Goal: Task Accomplishment & Management: Manage account settings

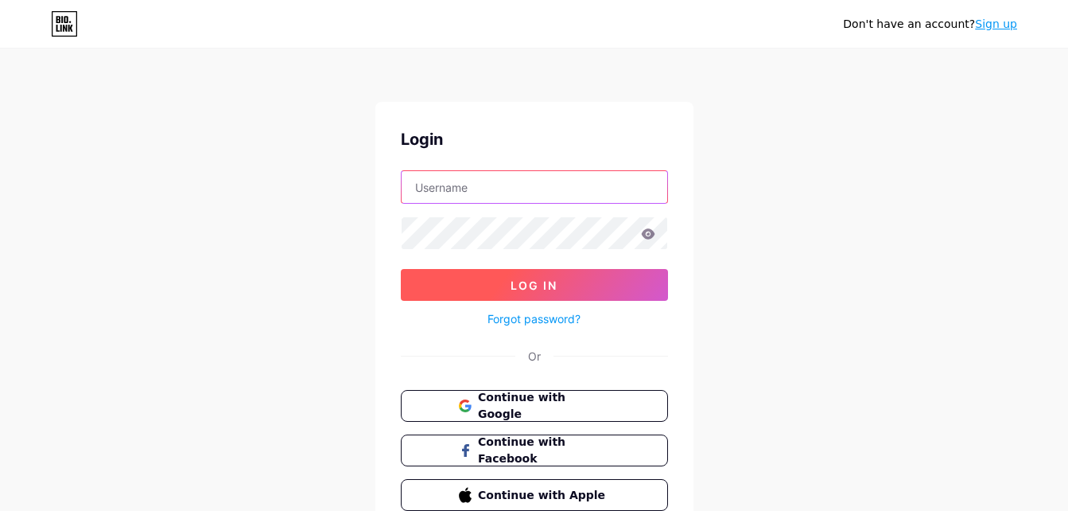
type input "[EMAIL_ADDRESS][DOMAIN_NAME]"
click at [571, 272] on button "Log In" at bounding box center [534, 285] width 267 height 32
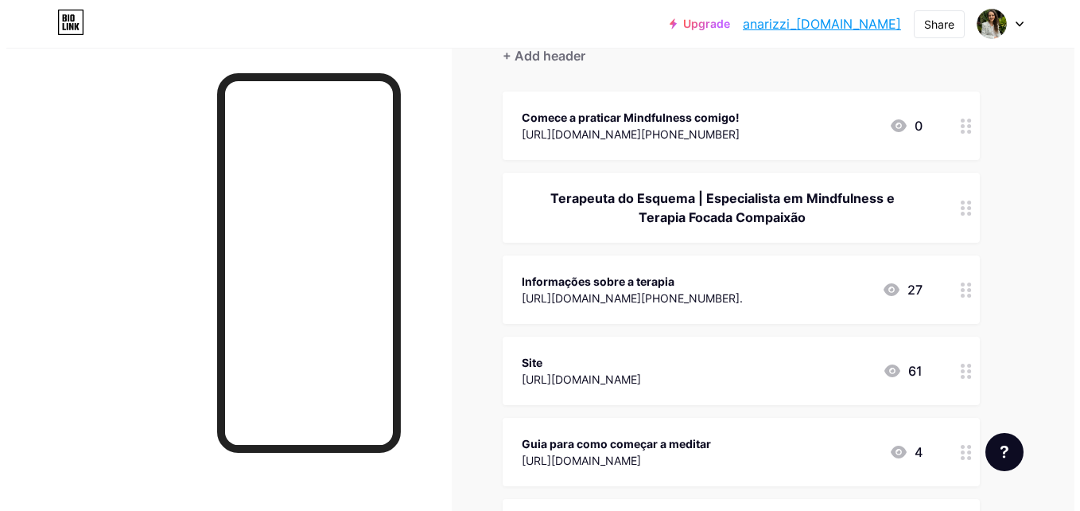
scroll to position [80, 0]
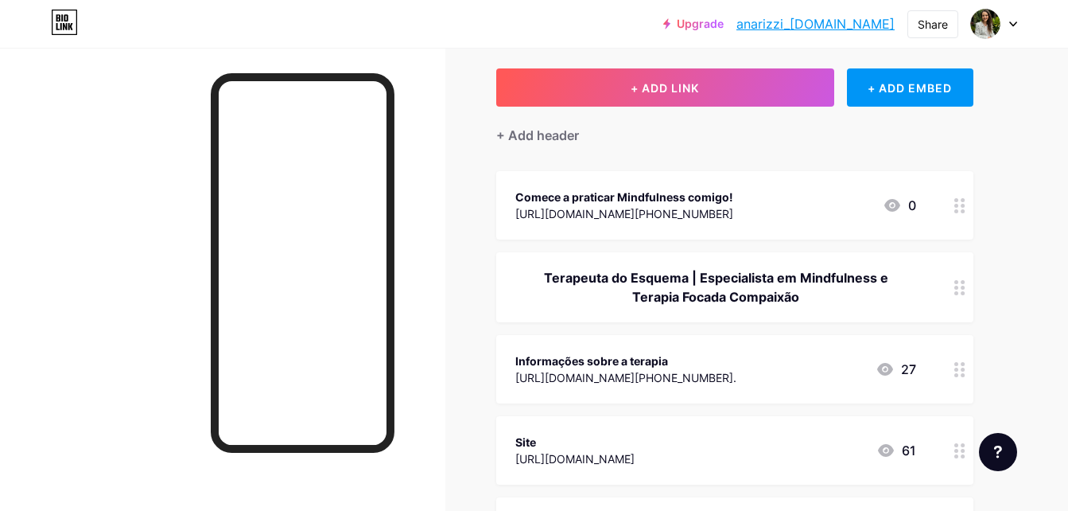
click at [667, 219] on div "[URL][DOMAIN_NAME][PHONE_NUMBER]" at bounding box center [624, 213] width 218 height 17
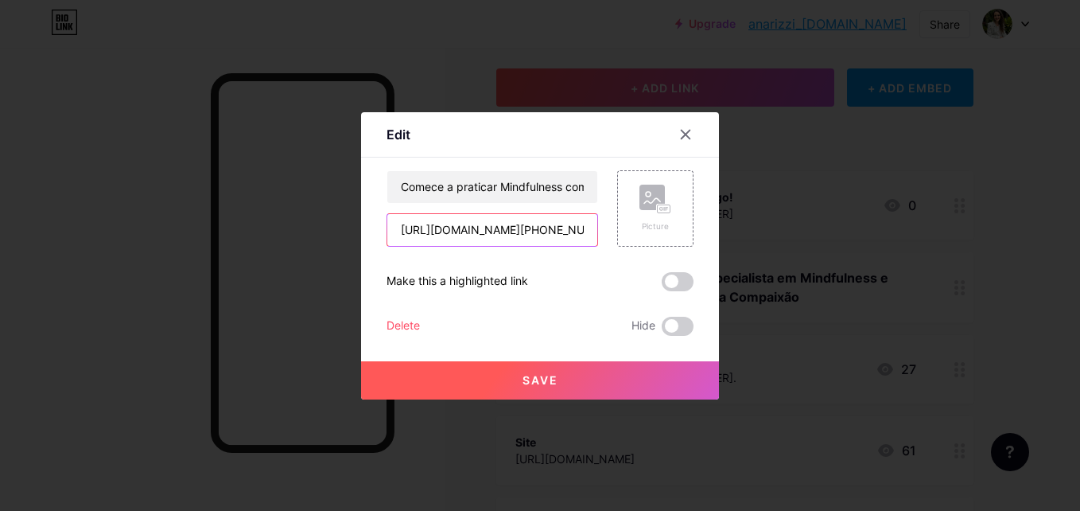
drag, startPoint x: 512, startPoint y: 223, endPoint x: 545, endPoint y: 228, distance: 33.7
click at [520, 223] on input "[URL][DOMAIN_NAME][PHONE_NUMBER]" at bounding box center [492, 230] width 210 height 32
click at [686, 134] on icon at bounding box center [686, 134] width 9 height 9
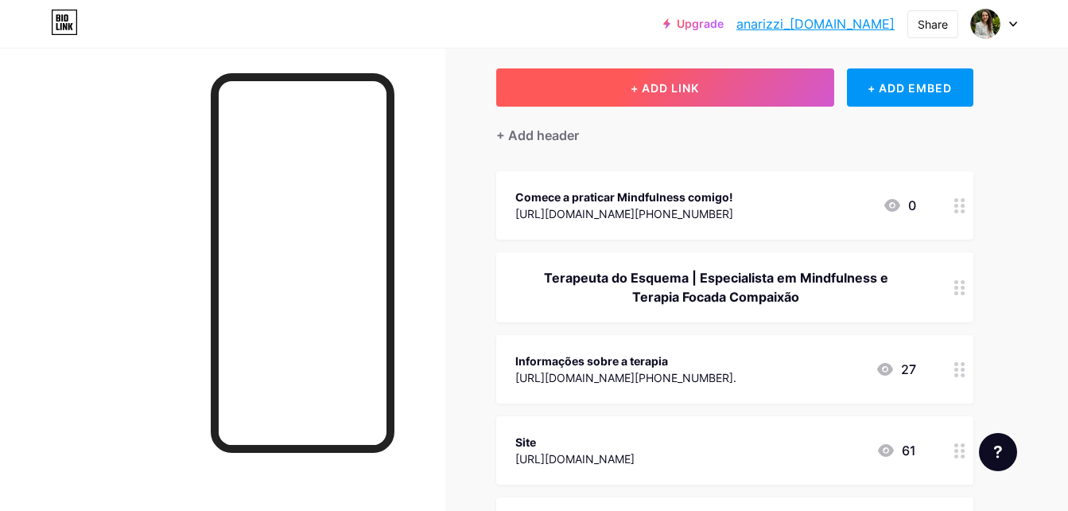
click at [770, 91] on button "+ ADD LINK" at bounding box center [665, 87] width 338 height 38
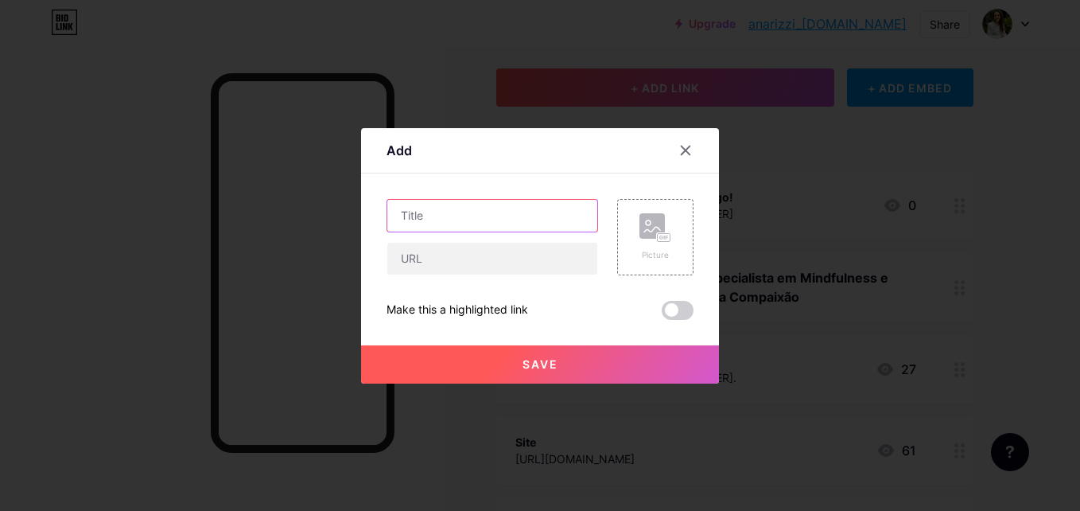
click at [480, 216] on input "text" at bounding box center [492, 216] width 210 height 32
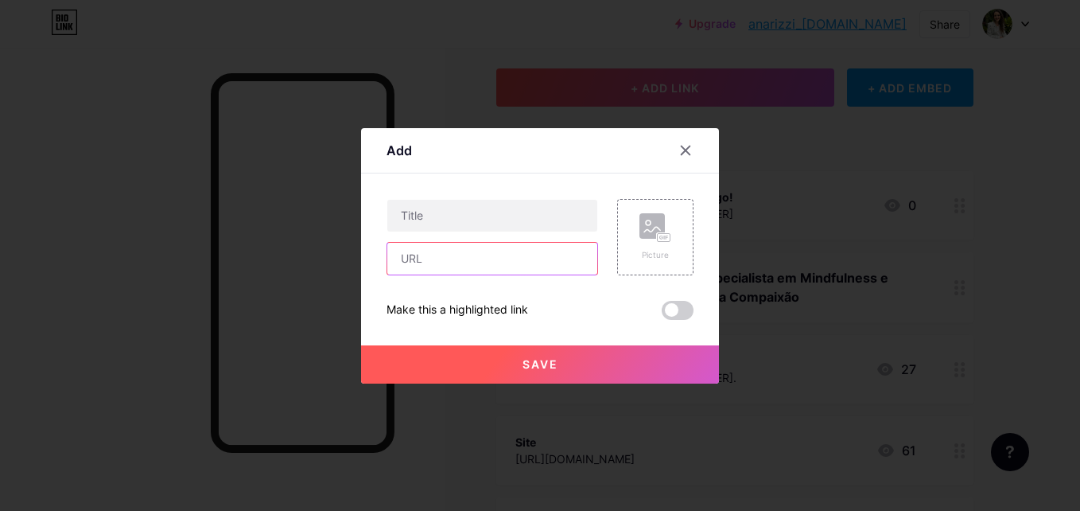
click at [467, 257] on input "text" at bounding box center [492, 259] width 210 height 32
paste input "[URL][DOMAIN_NAME]"
type input "[URL][DOMAIN_NAME]"
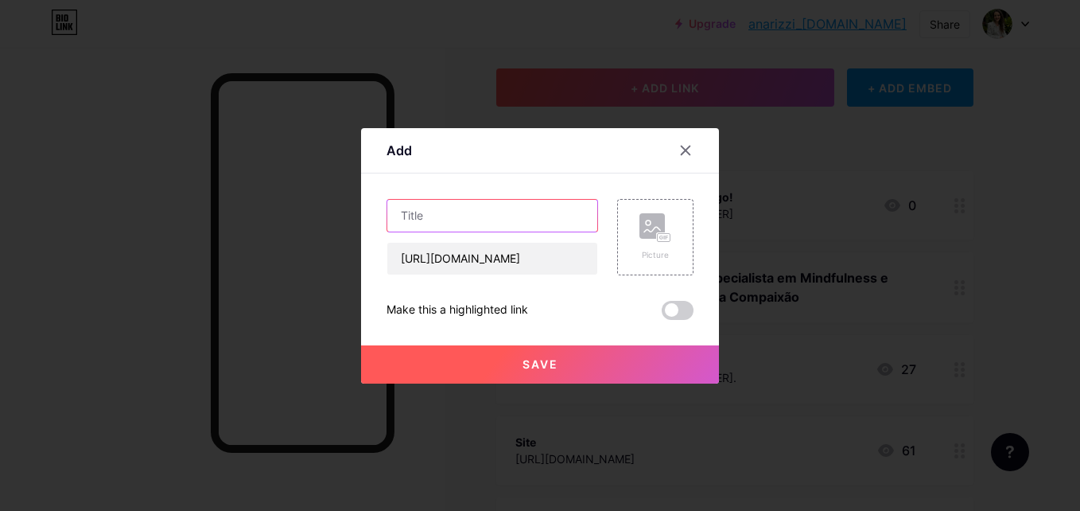
scroll to position [0, 0]
click at [422, 213] on input "text" at bounding box center [492, 216] width 210 height 32
type input "Desacelere: Um caminho de Mindfulness na vida real"
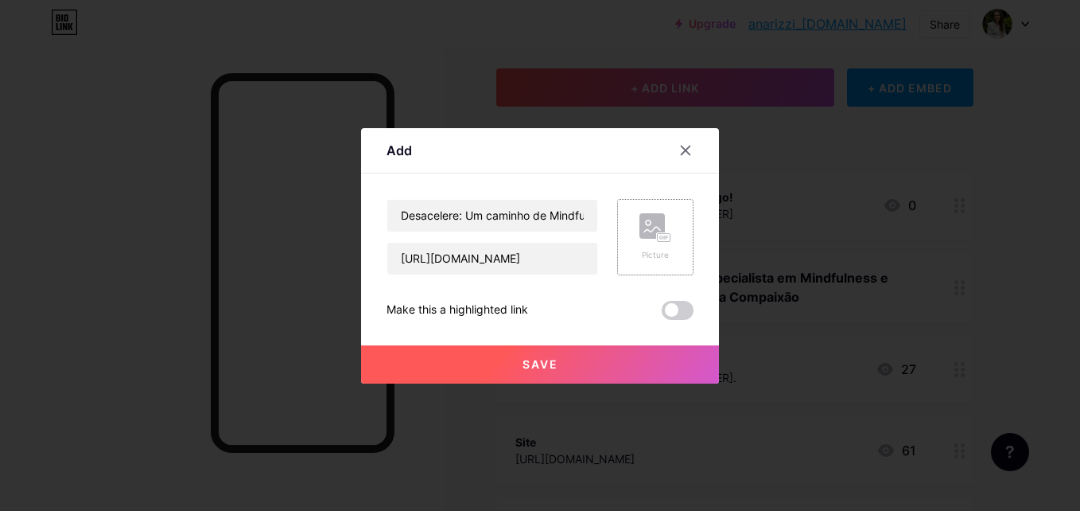
click at [646, 233] on rect at bounding box center [652, 225] width 25 height 25
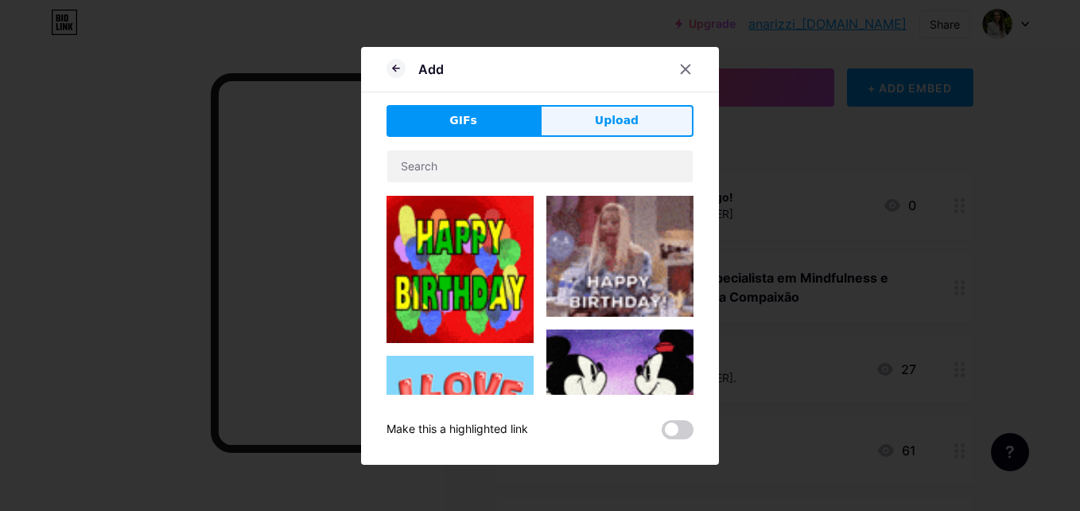
click at [624, 131] on button "Upload" at bounding box center [617, 121] width 154 height 32
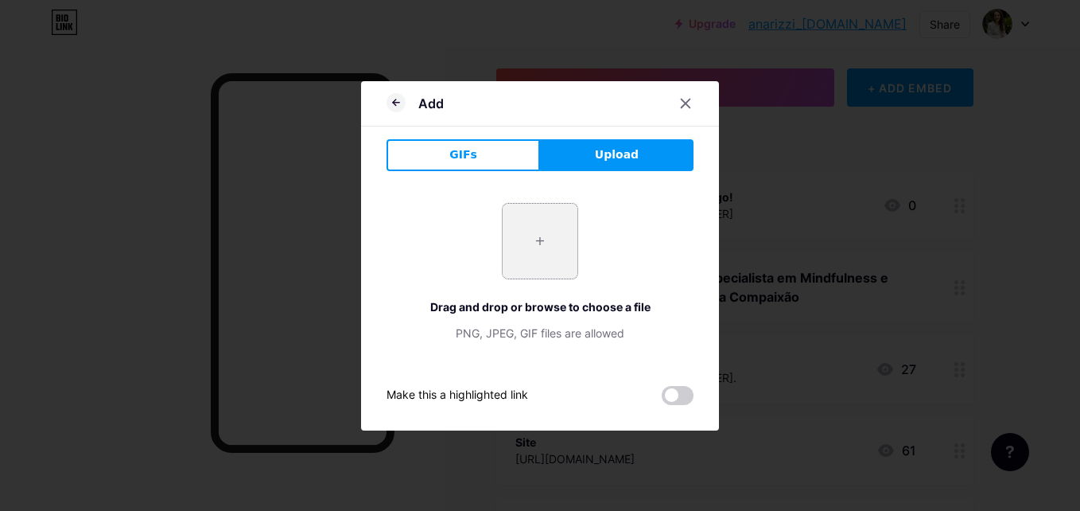
click at [537, 231] on input "file" at bounding box center [540, 241] width 75 height 75
type input "C:\fakepath\CAPAS REELS.png"
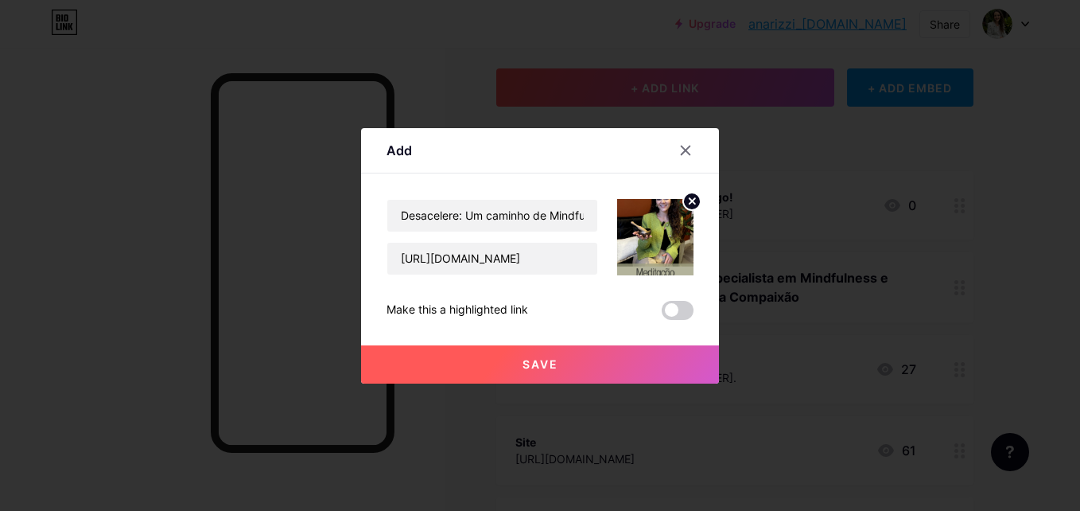
click at [500, 369] on button "Save" at bounding box center [540, 364] width 358 height 38
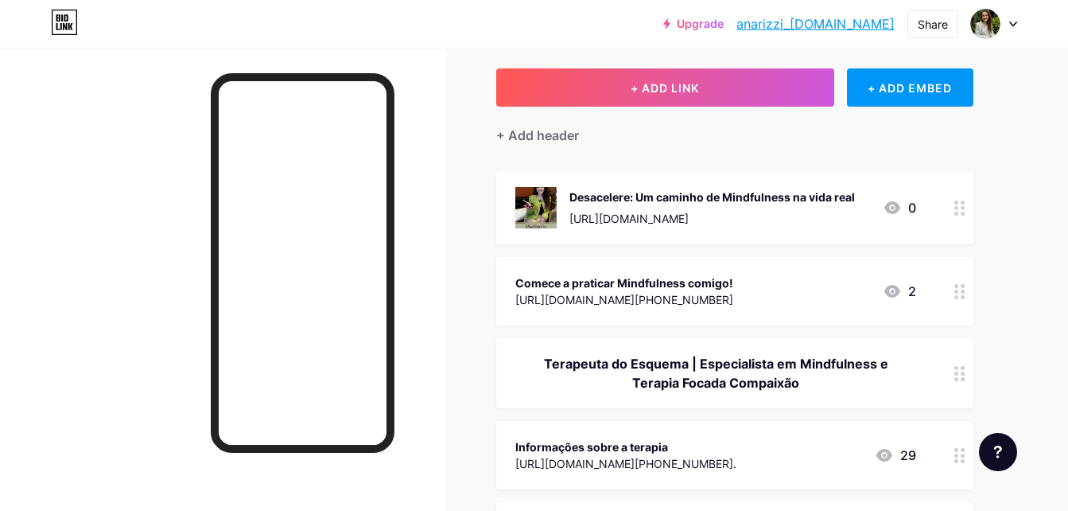
click at [964, 206] on circle at bounding box center [963, 208] width 4 height 4
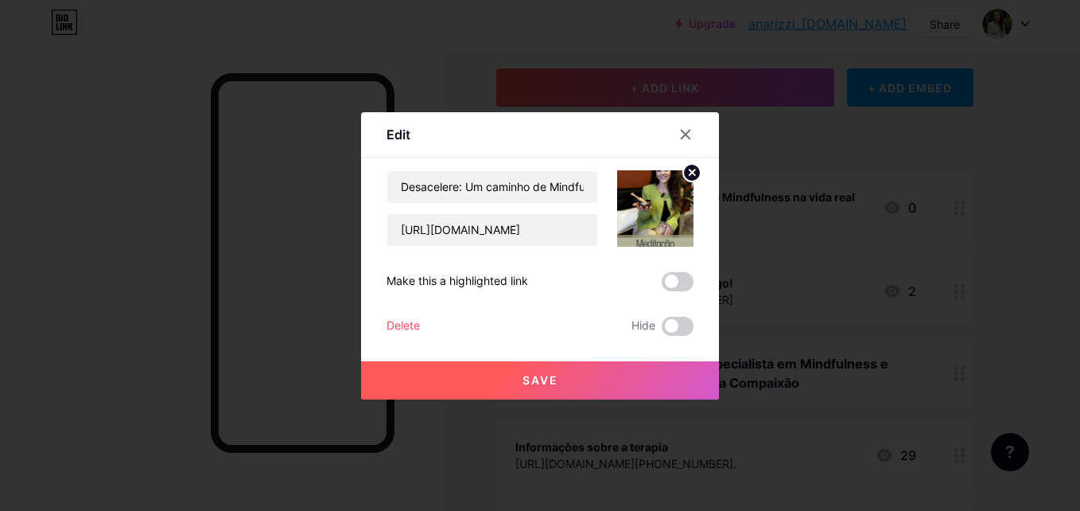
click at [694, 174] on icon at bounding box center [693, 172] width 6 height 6
click at [650, 200] on rect at bounding box center [652, 197] width 25 height 25
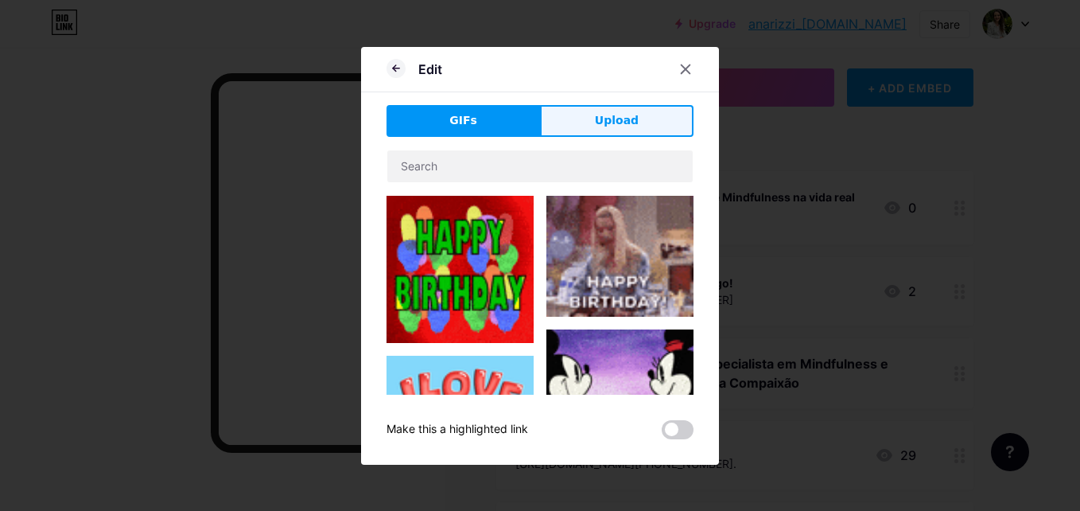
click at [609, 119] on span "Upload" at bounding box center [617, 120] width 44 height 17
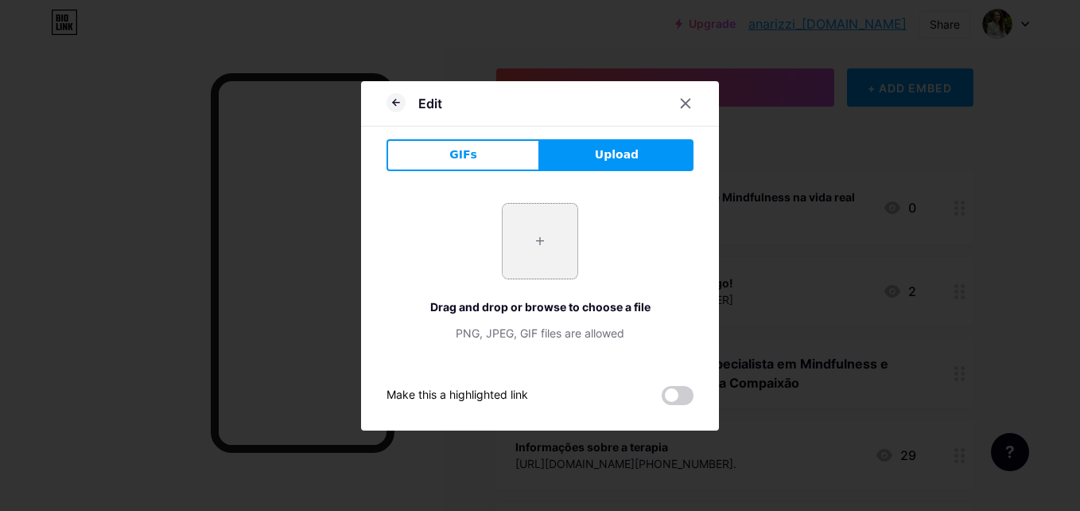
click at [535, 226] on input "file" at bounding box center [540, 241] width 75 height 75
type input "C:\fakepath\CAPAS REELS.png"
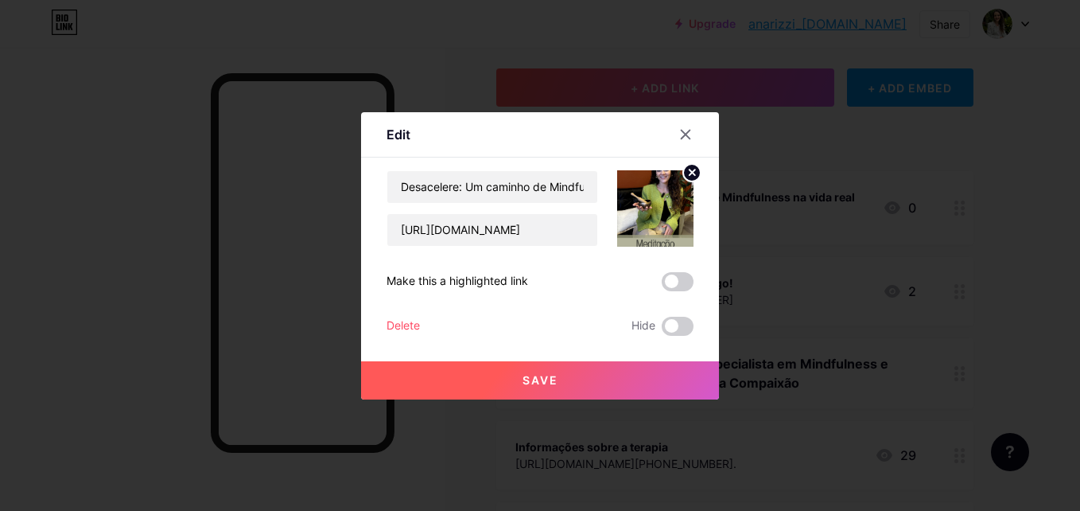
click at [610, 381] on button "Save" at bounding box center [540, 380] width 358 height 38
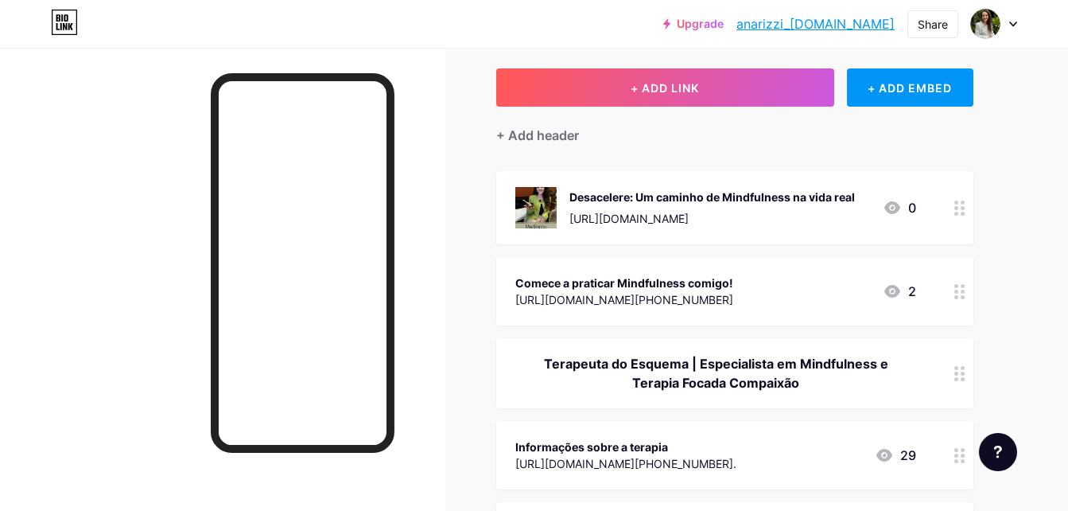
click at [771, 194] on div "Desacelere: Um caminho de Mindfulness na vida real" at bounding box center [713, 197] width 286 height 17
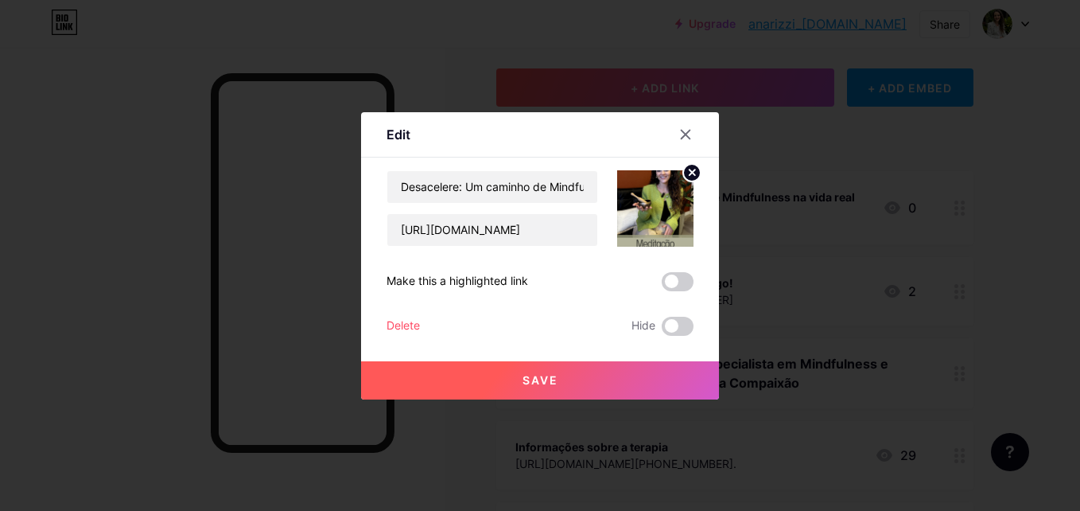
click at [668, 281] on span at bounding box center [678, 281] width 32 height 19
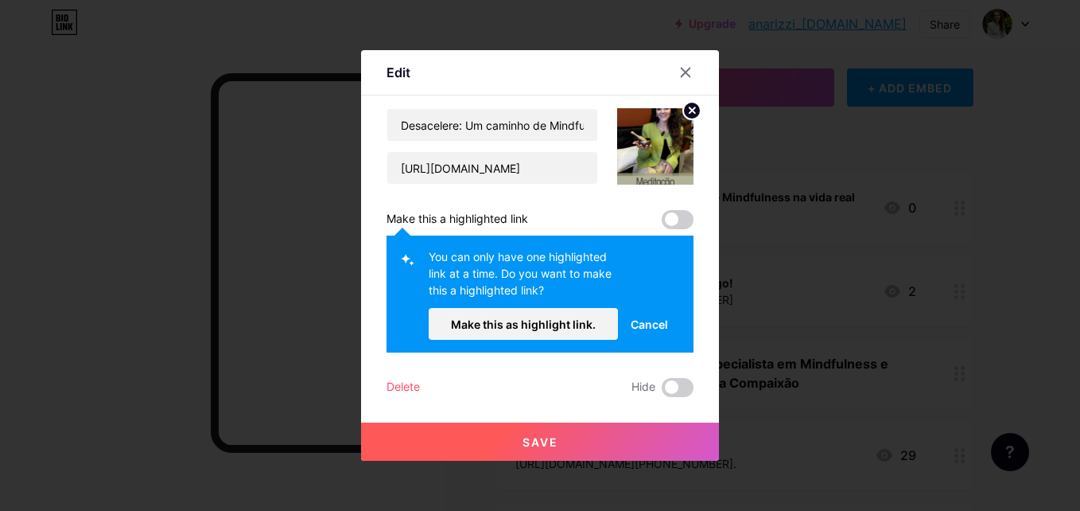
click at [687, 213] on span at bounding box center [678, 219] width 32 height 19
click at [555, 329] on span "Make this as highlight link." at bounding box center [523, 324] width 145 height 14
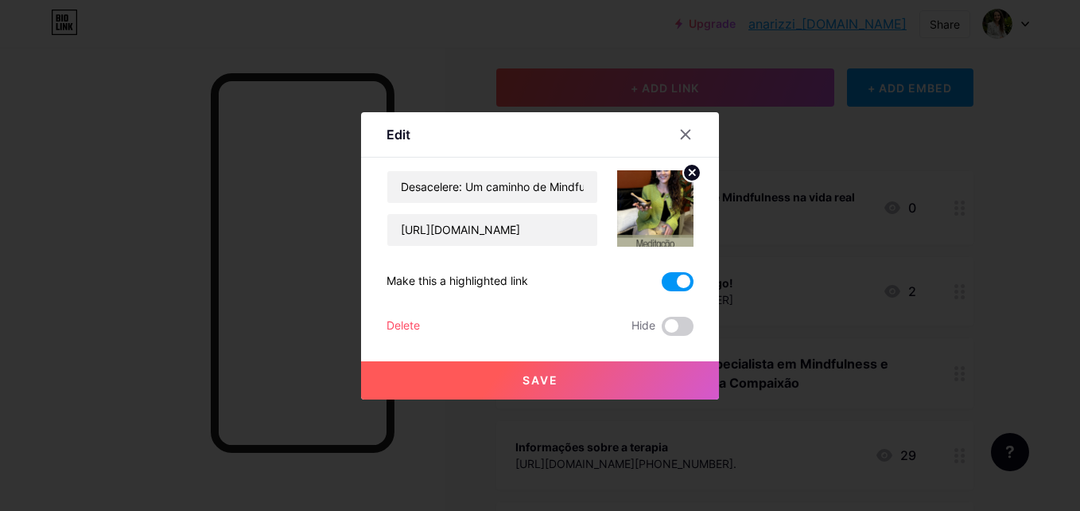
click at [545, 376] on span "Save" at bounding box center [541, 380] width 36 height 14
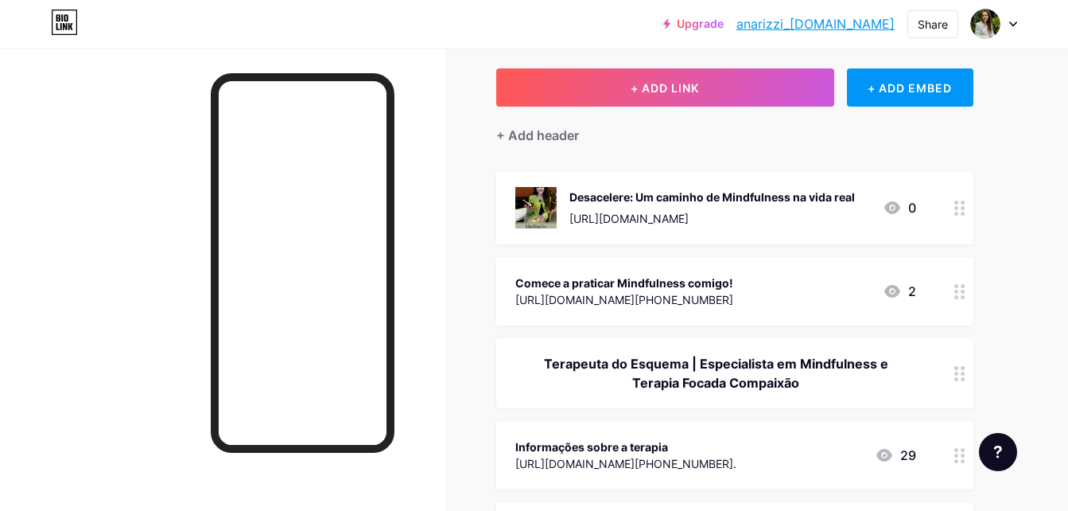
click at [963, 291] on circle at bounding box center [963, 292] width 4 height 4
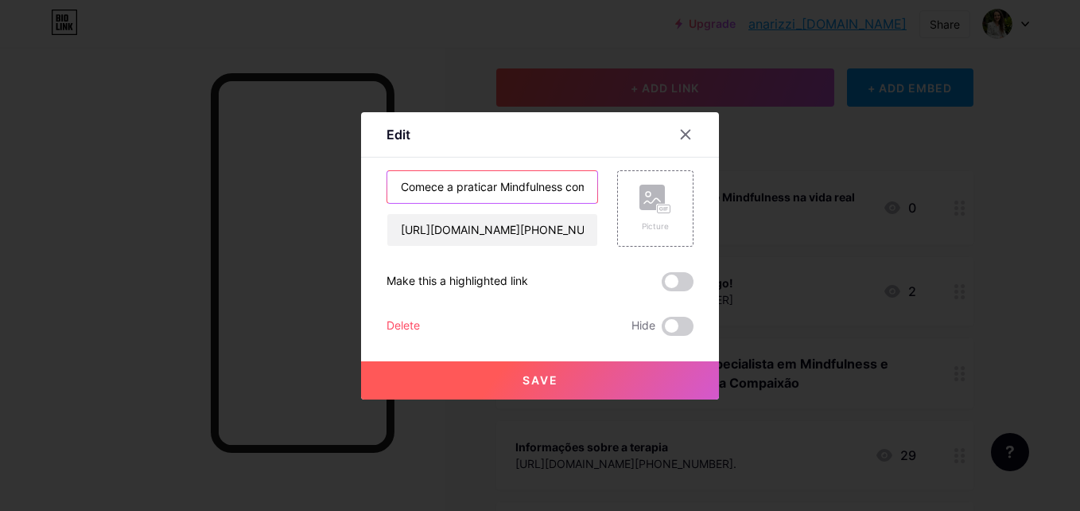
click at [557, 187] on input "Comece a praticar Mindfulness comigo!" at bounding box center [492, 187] width 210 height 32
click at [523, 379] on span "Save" at bounding box center [541, 380] width 36 height 14
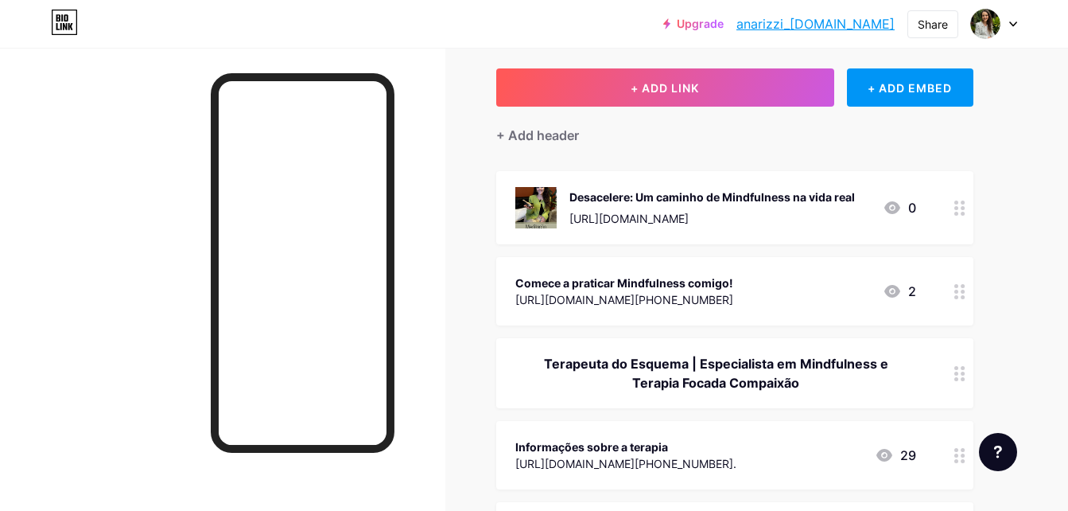
click at [656, 203] on div "Desacelere: Um caminho de Mindfulness na vida real" at bounding box center [713, 197] width 286 height 17
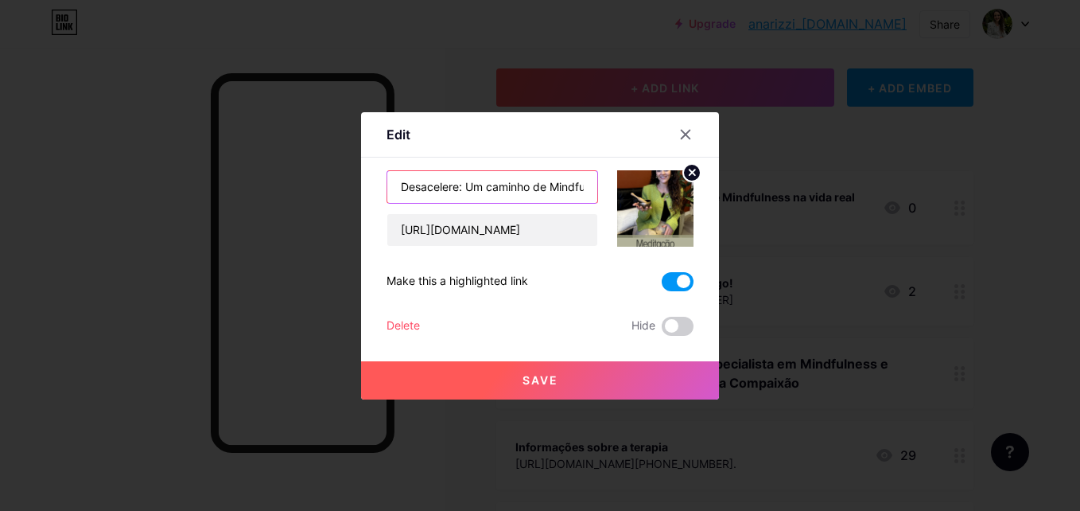
click at [487, 189] on input "Desacelere: Um caminho de Mindfulness na vida real" at bounding box center [492, 187] width 210 height 32
type input "Inscrição - Desacelere: Um caminho de Mindfulness na vida real"
click at [583, 364] on button "Save" at bounding box center [540, 380] width 358 height 38
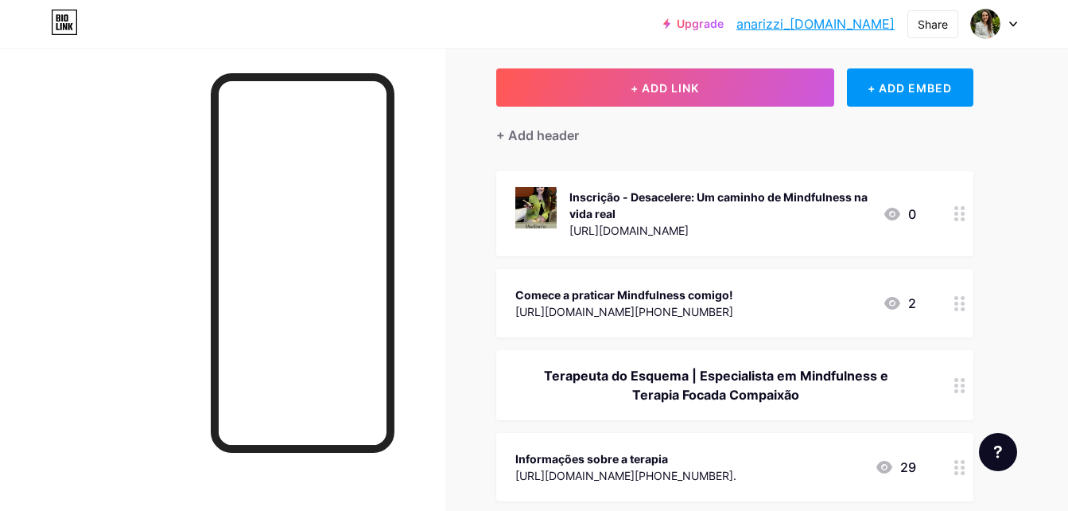
click at [960, 220] on icon at bounding box center [960, 213] width 11 height 15
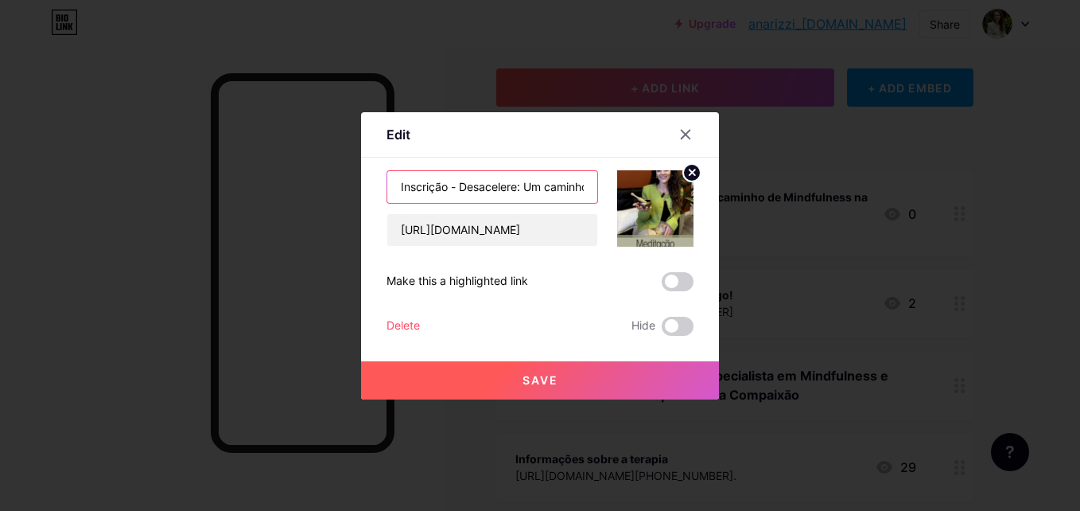
click at [469, 185] on input "Inscrição - Desacelere: Um caminho de Mindfulness na vida real" at bounding box center [492, 187] width 210 height 32
type input "Desacelere: Um caminho de Mindfulness na vida real (Início 20/10)"
click at [553, 382] on span "Save" at bounding box center [541, 380] width 36 height 14
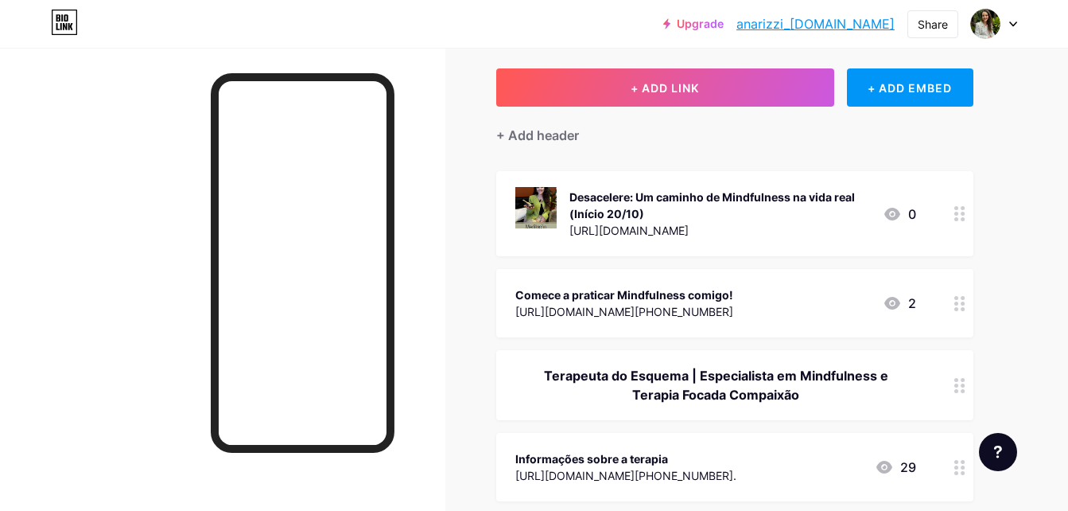
click at [957, 221] on div at bounding box center [960, 213] width 27 height 85
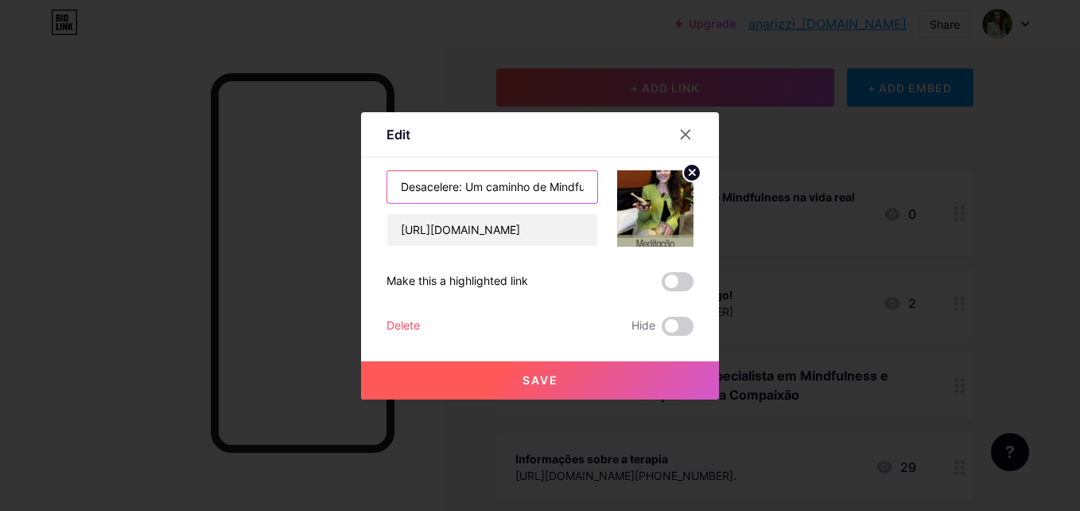
click at [539, 182] on input "Desacelere: Um caminho de Mindfulness na vida real (Início 20/10)" at bounding box center [492, 187] width 210 height 32
type input "Desacelere: Um caminho de Mindfulness na vida real (Início [DATE])"
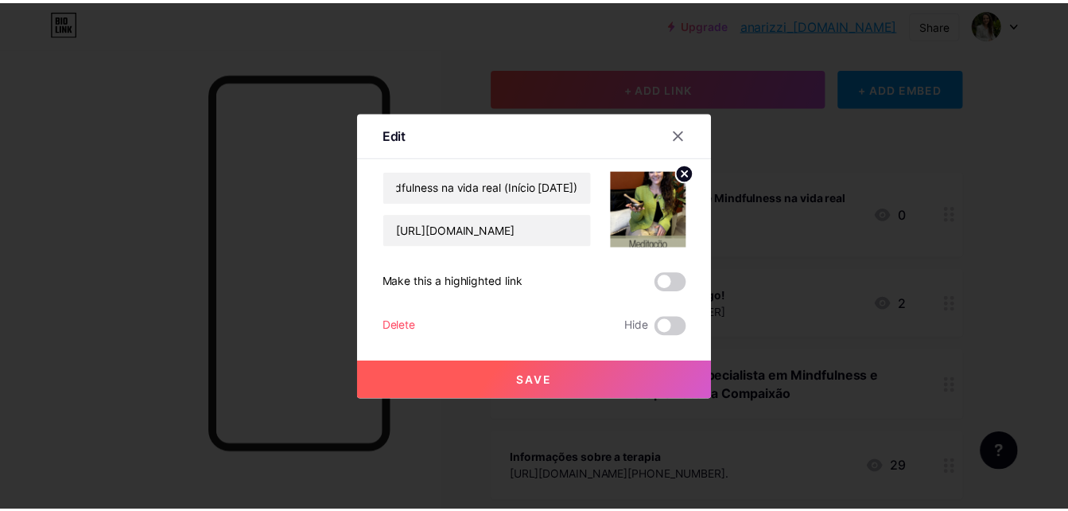
scroll to position [0, 0]
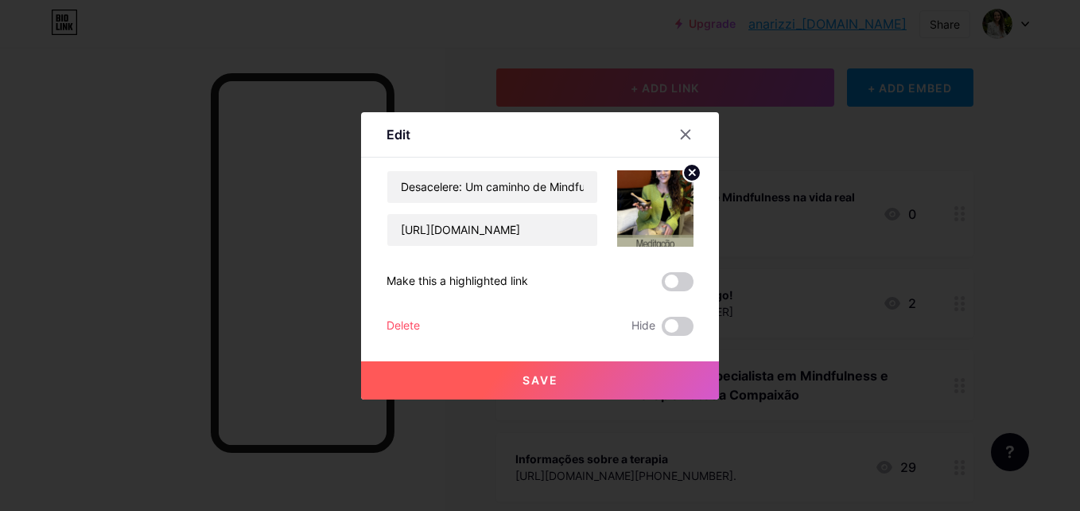
click at [516, 379] on button "Save" at bounding box center [540, 380] width 358 height 38
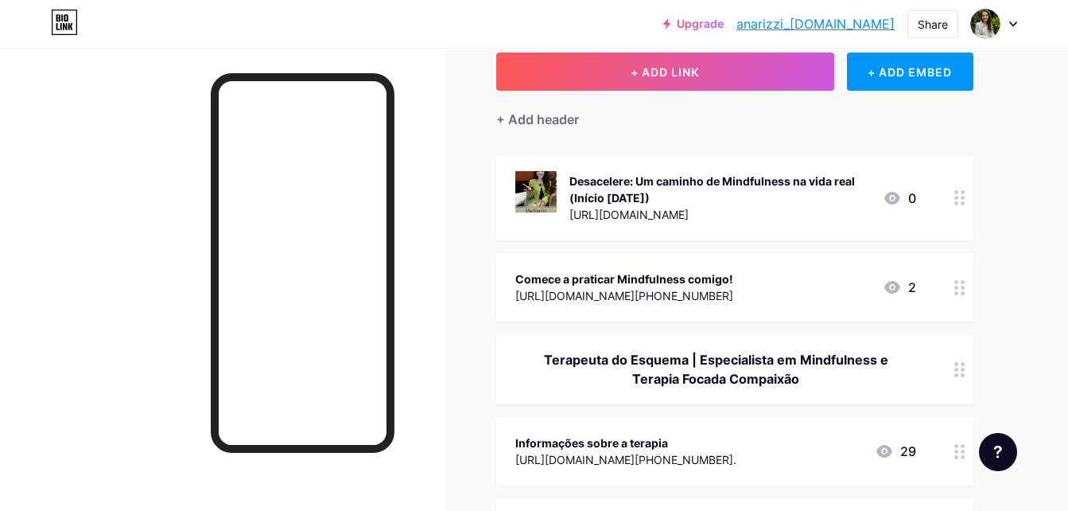
scroll to position [127, 0]
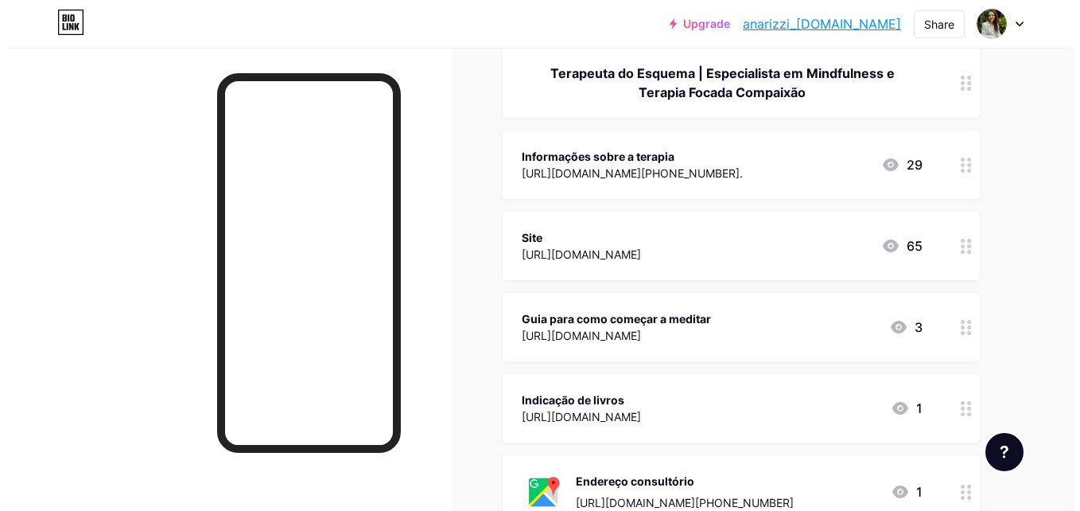
scroll to position [414, 0]
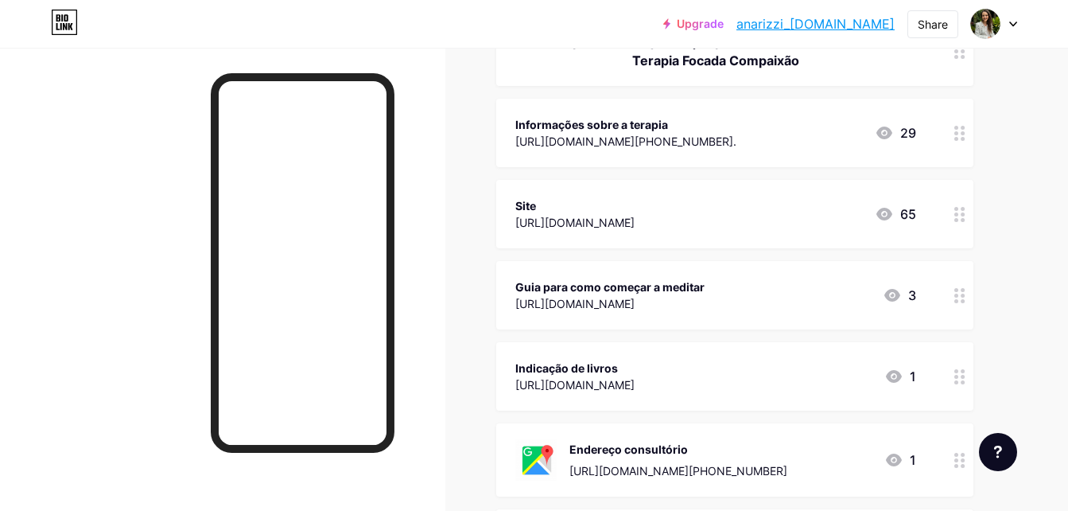
click at [635, 301] on div "[URL][DOMAIN_NAME]" at bounding box center [609, 303] width 189 height 17
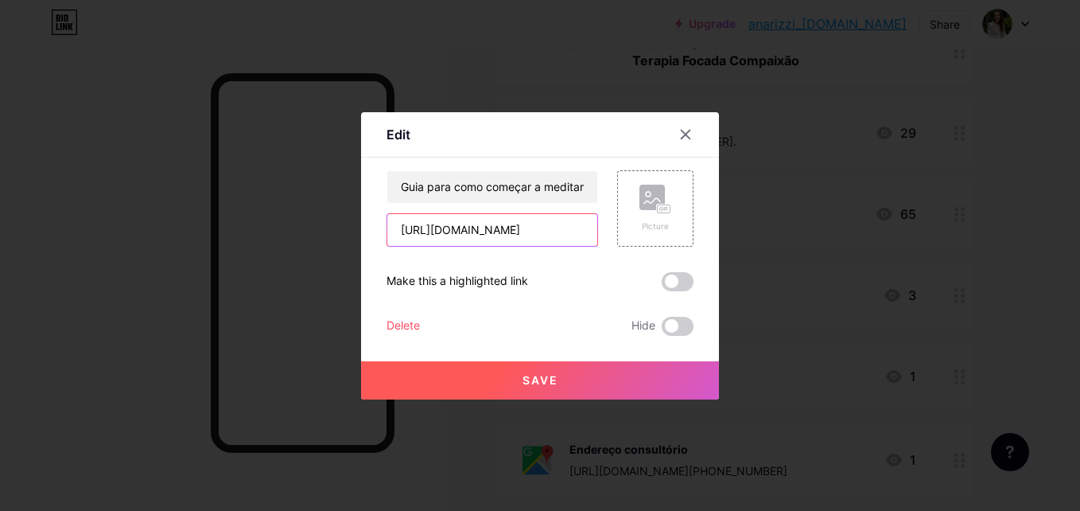
click at [536, 240] on input "[URL][DOMAIN_NAME]" at bounding box center [492, 230] width 210 height 32
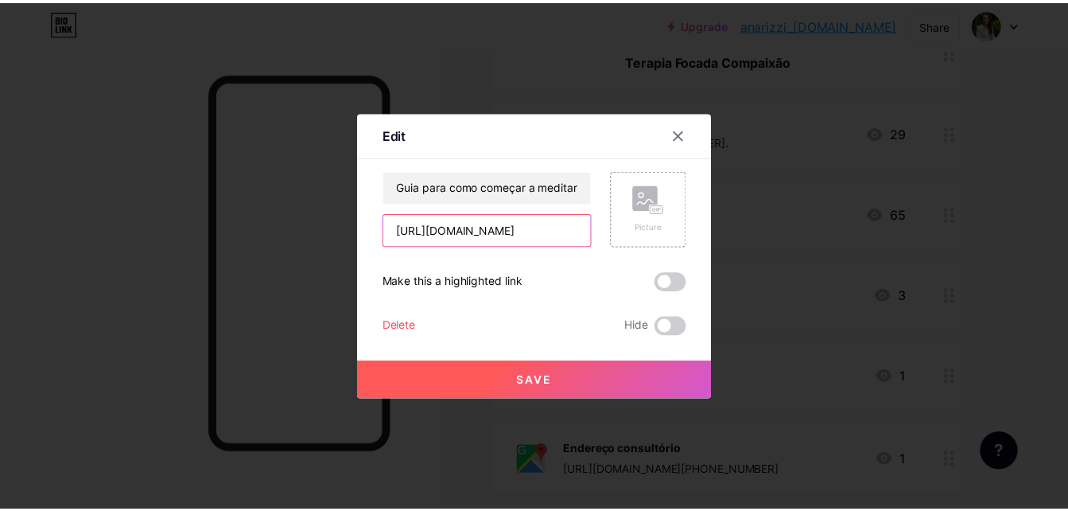
scroll to position [0, 0]
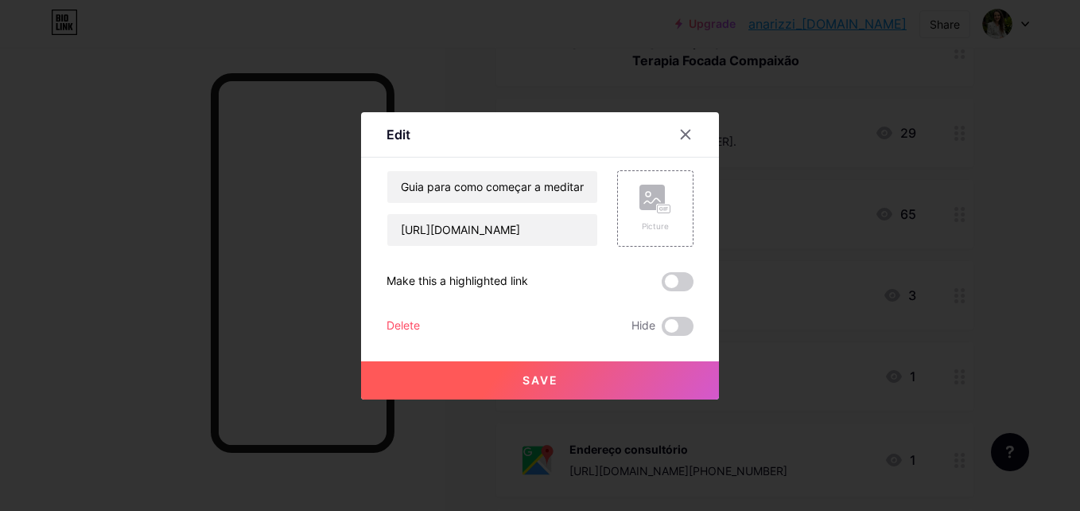
click at [564, 385] on button "Save" at bounding box center [540, 380] width 358 height 38
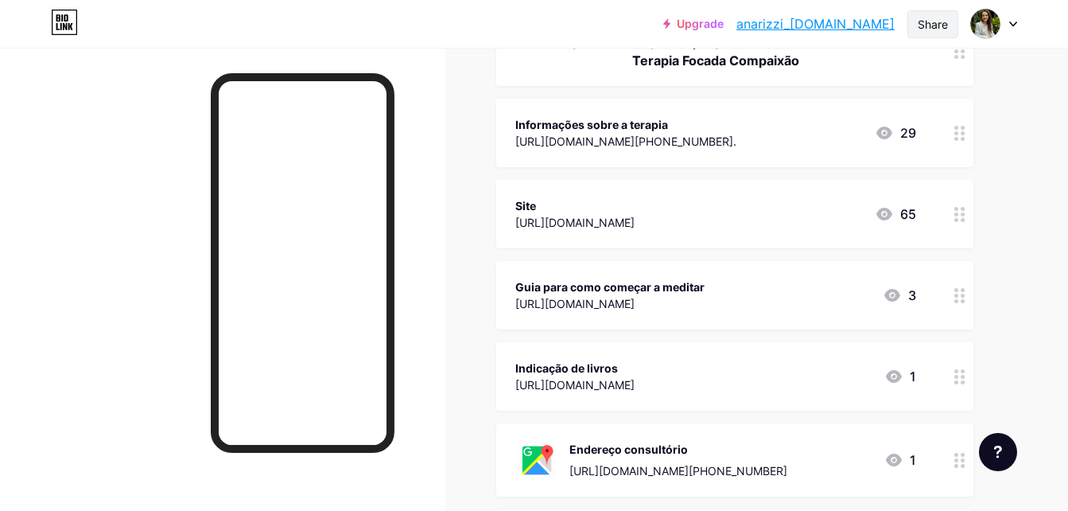
click at [935, 27] on div "Share" at bounding box center [933, 24] width 30 height 17
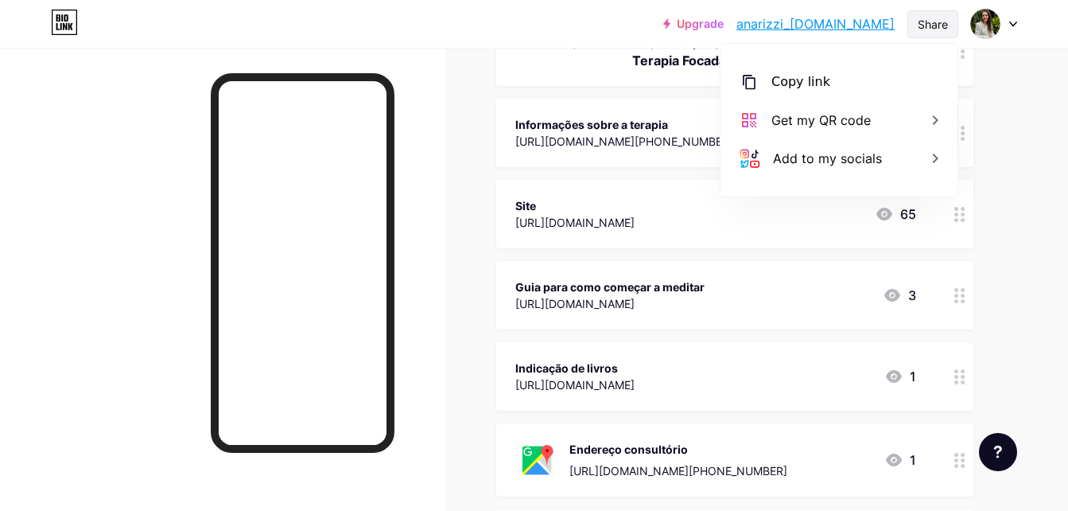
click at [935, 27] on div "Share" at bounding box center [933, 24] width 30 height 17
